Goal: Transaction & Acquisition: Purchase product/service

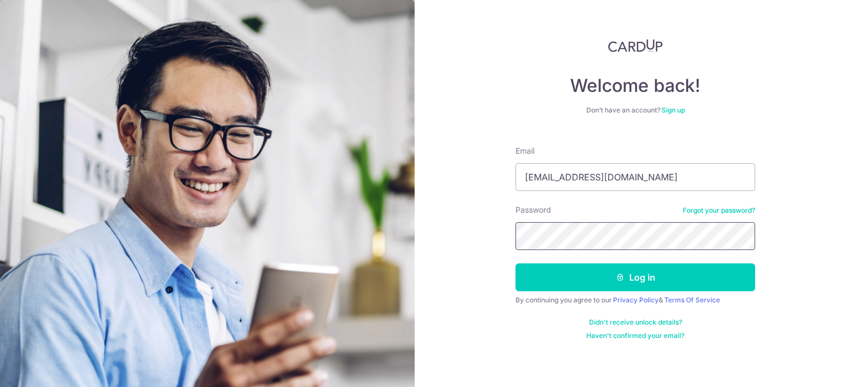
click at [516, 264] on button "Log in" at bounding box center [636, 278] width 240 height 28
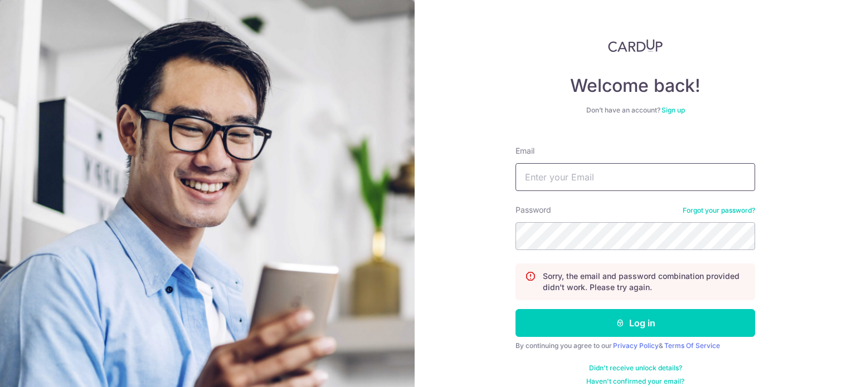
click at [566, 181] on input "Email" at bounding box center [636, 177] width 240 height 28
type input "chongsh93@gmail.com"
click at [516, 309] on button "Log in" at bounding box center [636, 323] width 240 height 28
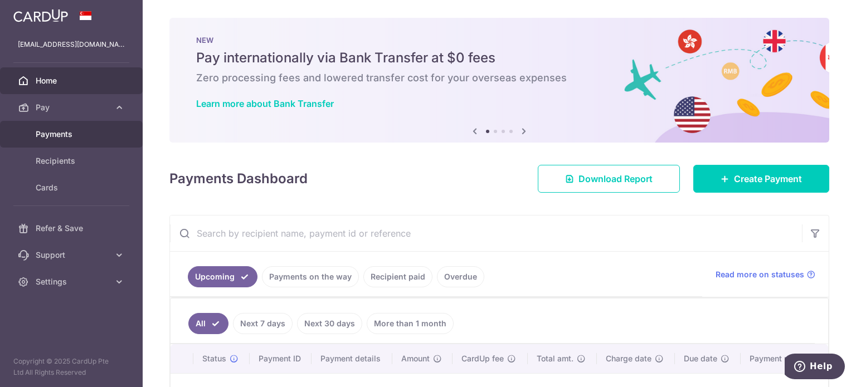
click at [65, 135] on span "Payments" at bounding box center [73, 134] width 74 height 11
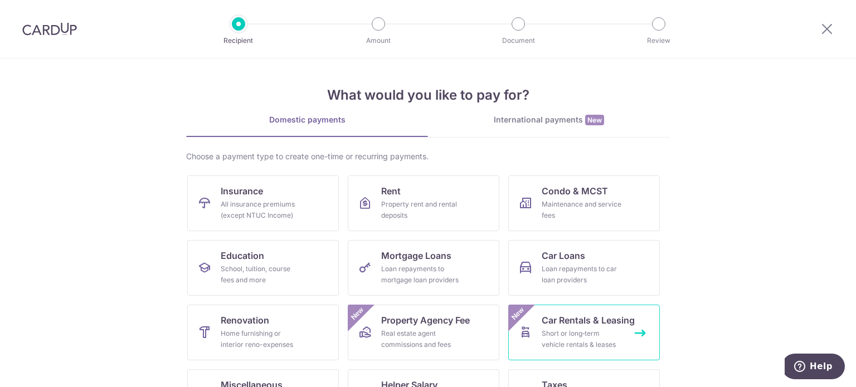
scroll to position [111, 0]
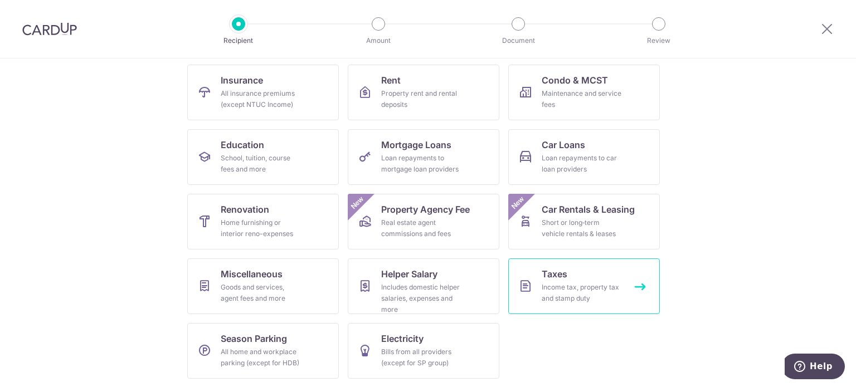
click at [552, 292] on div "Income tax, property tax and stamp duty" at bounding box center [582, 293] width 80 height 22
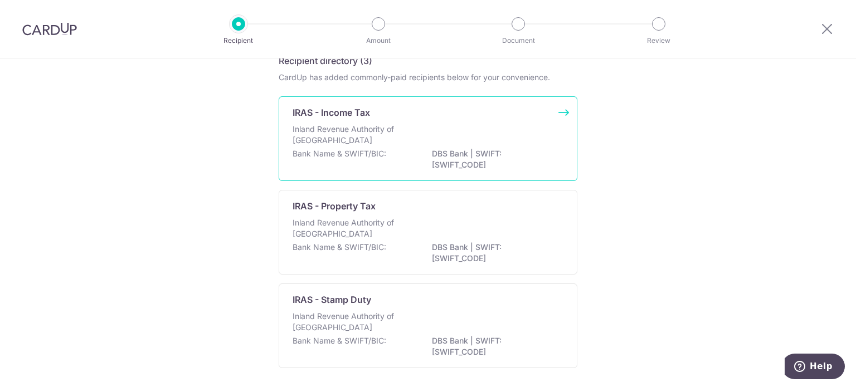
click at [369, 149] on p "Bank Name & SWIFT/BIC:" at bounding box center [340, 153] width 94 height 11
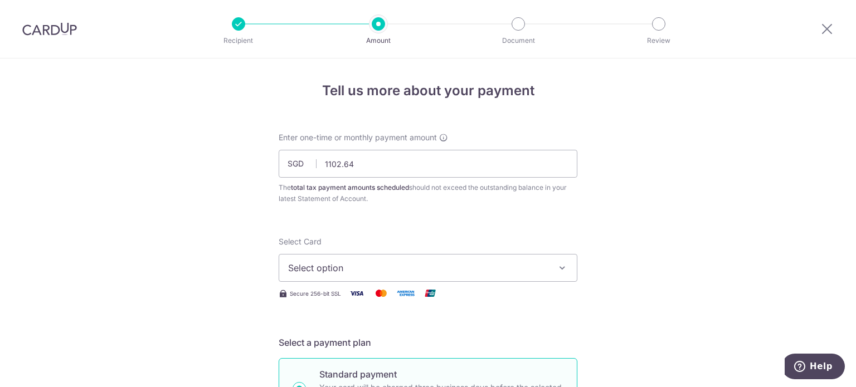
type input "1,102.64"
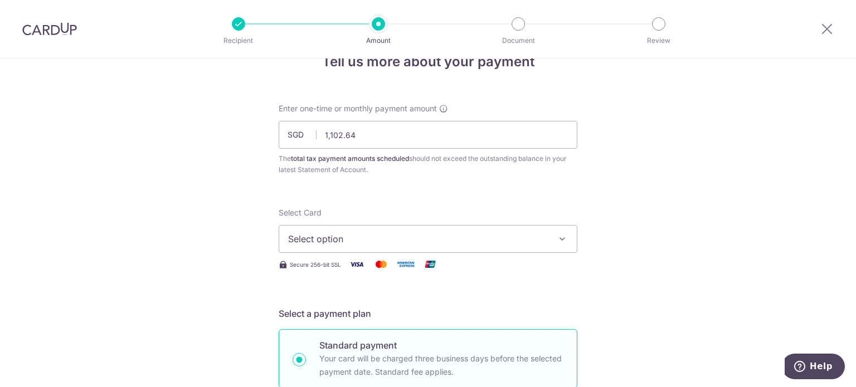
scroll to position [56, 0]
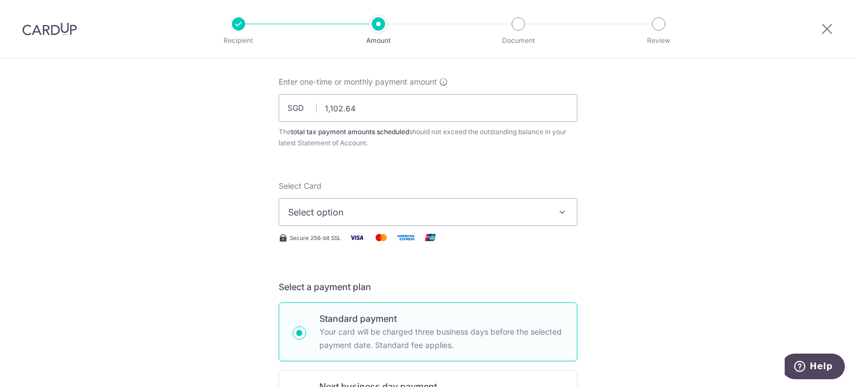
click at [333, 213] on span "Select option" at bounding box center [418, 212] width 260 height 13
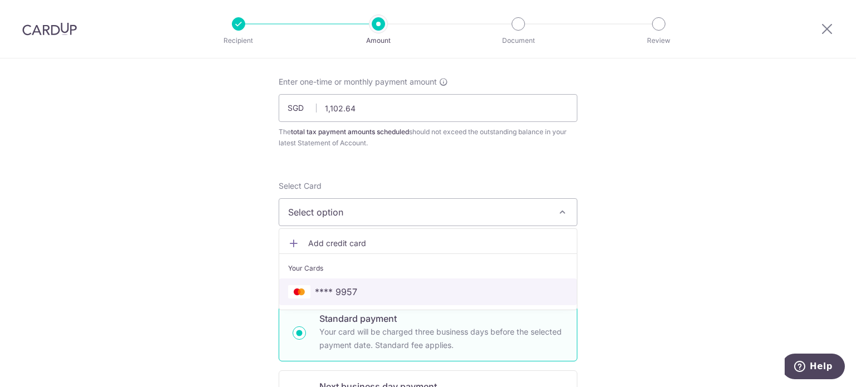
click at [318, 288] on span "**** 9957" at bounding box center [336, 291] width 42 height 13
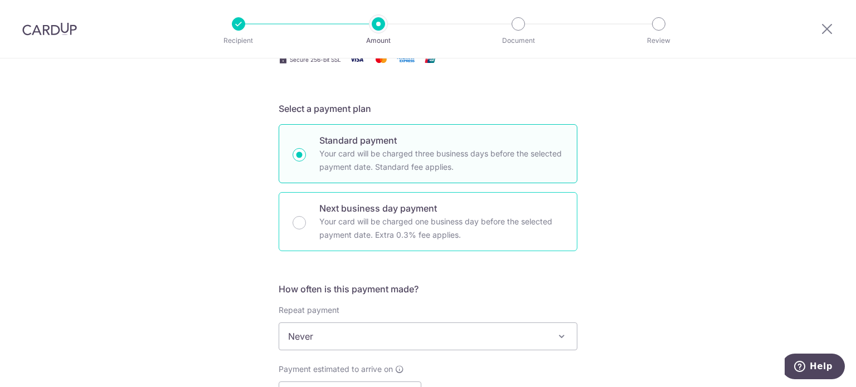
scroll to position [334, 0]
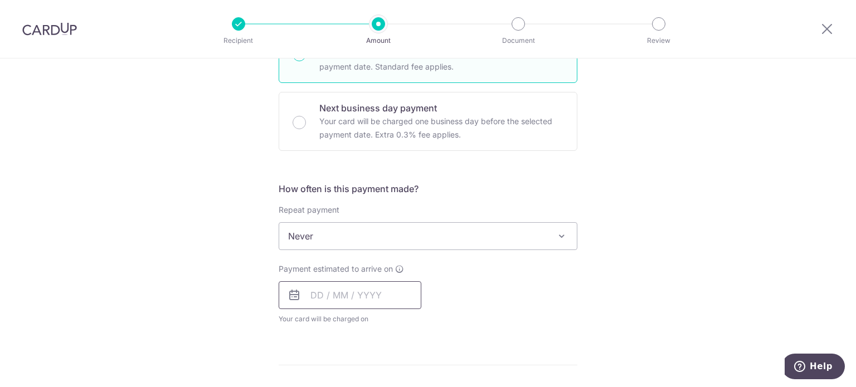
click at [316, 296] on input "text" at bounding box center [350, 295] width 143 height 28
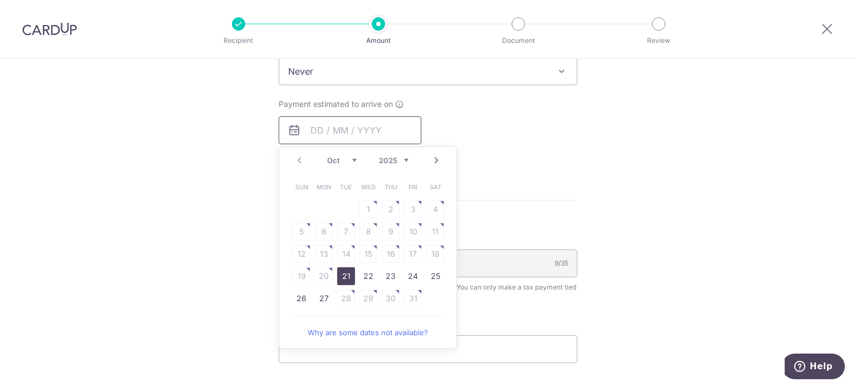
scroll to position [557, 0]
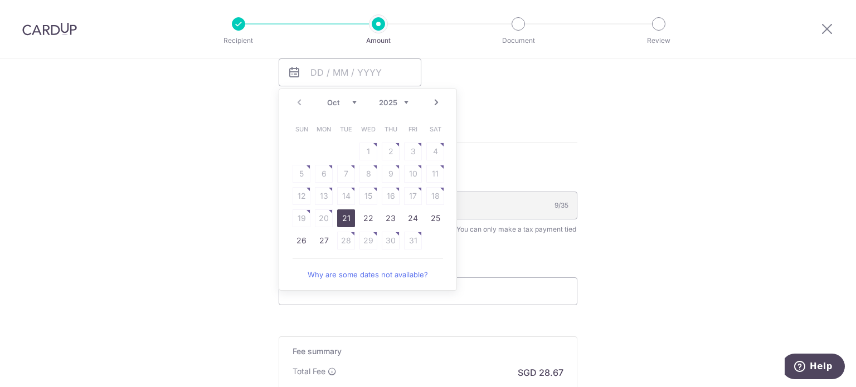
drag, startPoint x: 346, startPoint y: 212, endPoint x: 503, endPoint y: 135, distance: 174.8
click at [346, 212] on link "21" at bounding box center [346, 219] width 18 height 18
type input "21/10/2025"
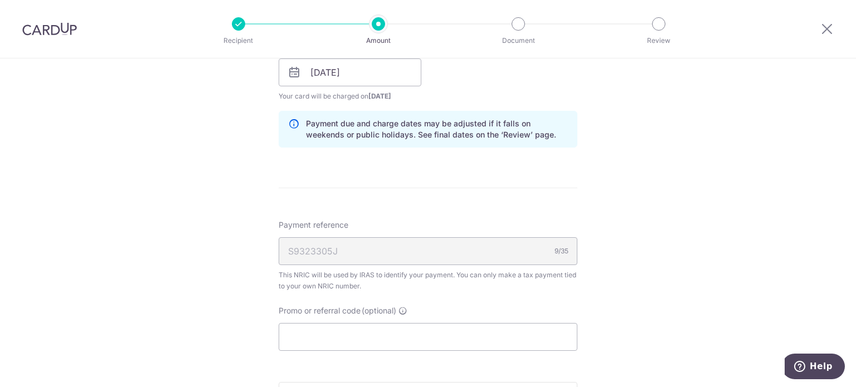
scroll to position [669, 0]
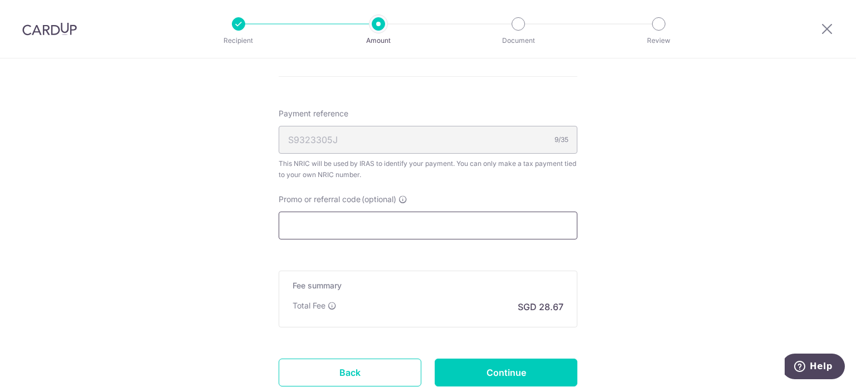
click at [337, 228] on input "Promo or referral code (optional)" at bounding box center [428, 226] width 299 height 28
paste input "OCBC90NMC"
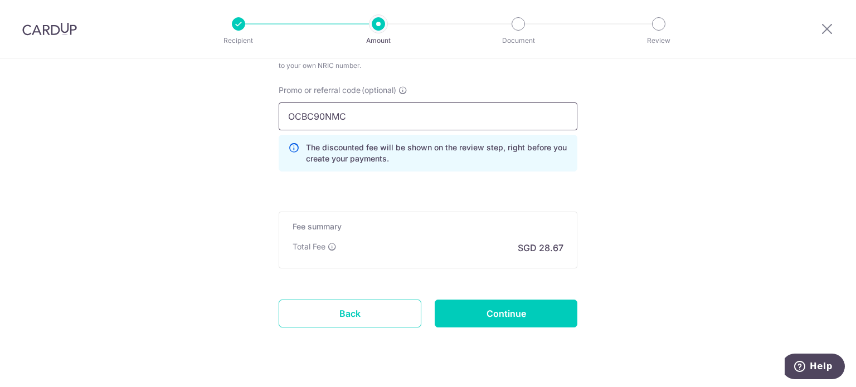
scroll to position [780, 0]
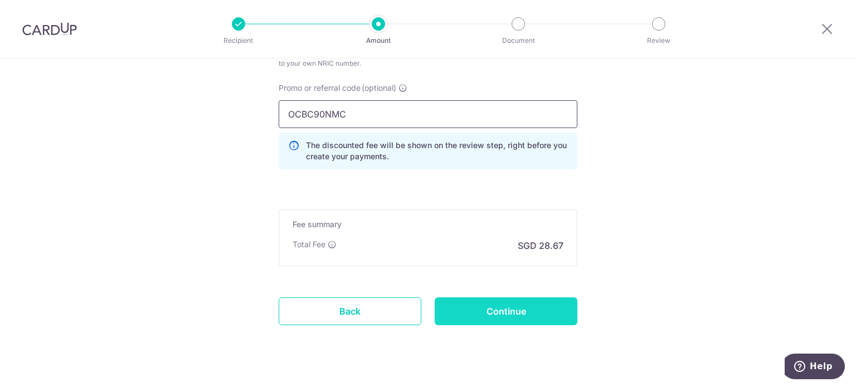
type input "OCBC90NMC"
click at [517, 303] on input "Continue" at bounding box center [506, 312] width 143 height 28
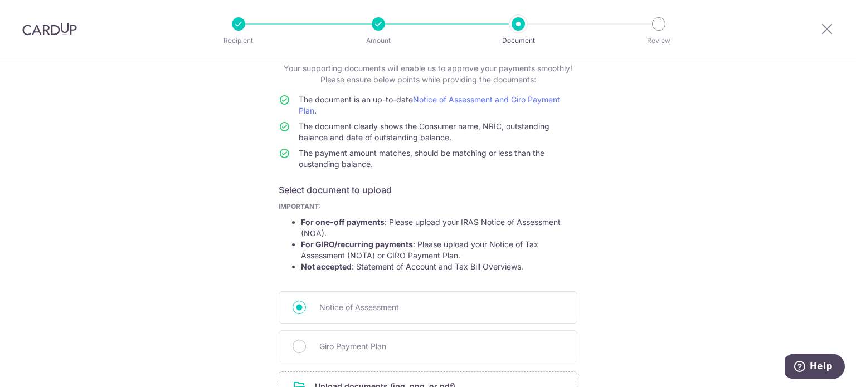
scroll to position [181, 0]
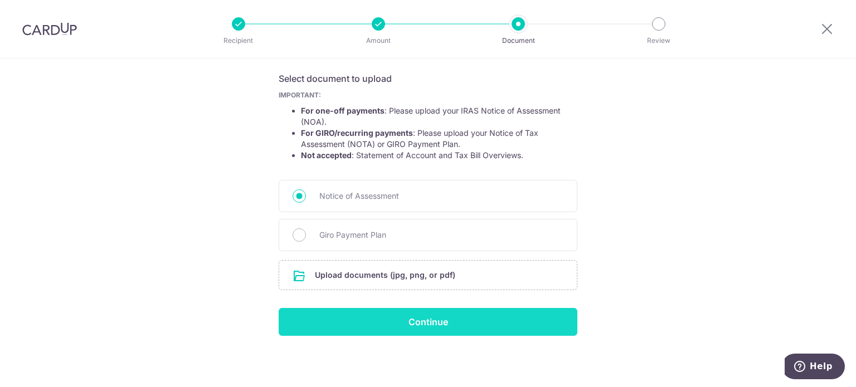
click at [385, 325] on input "Continue" at bounding box center [428, 322] width 299 height 28
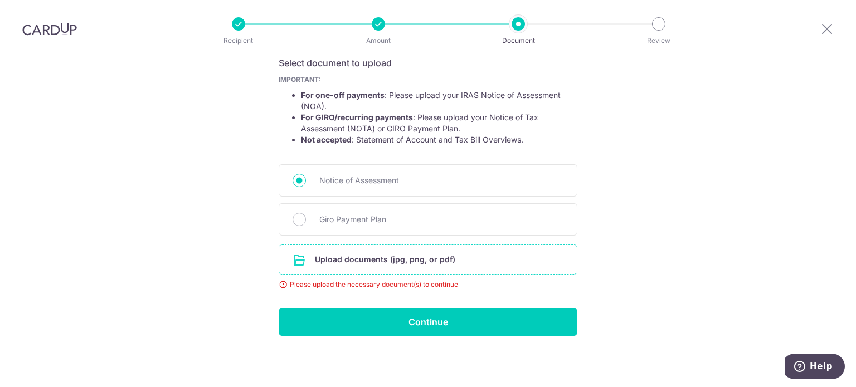
click at [357, 258] on input "file" at bounding box center [428, 259] width 298 height 29
click at [412, 261] on input "file" at bounding box center [428, 259] width 298 height 29
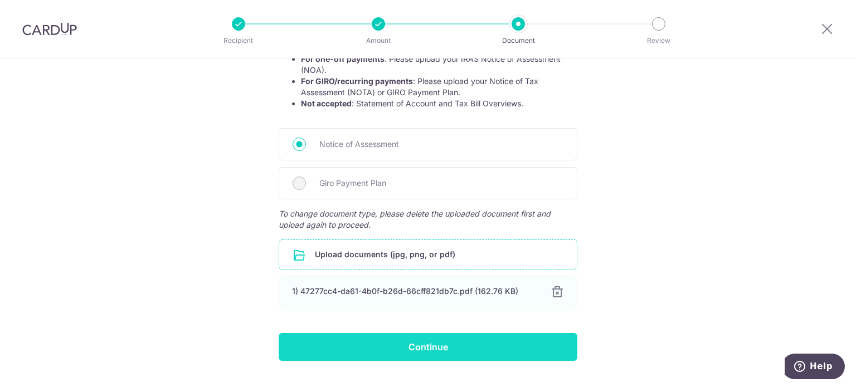
scroll to position [258, 0]
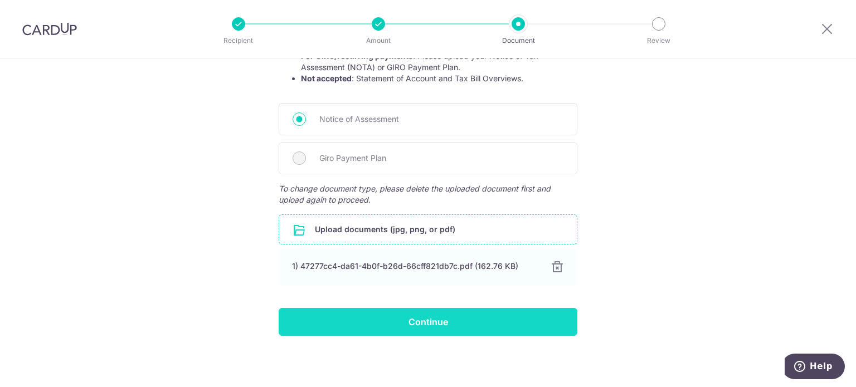
click at [463, 325] on input "Continue" at bounding box center [428, 322] width 299 height 28
